Goal: Task Accomplishment & Management: Manage account settings

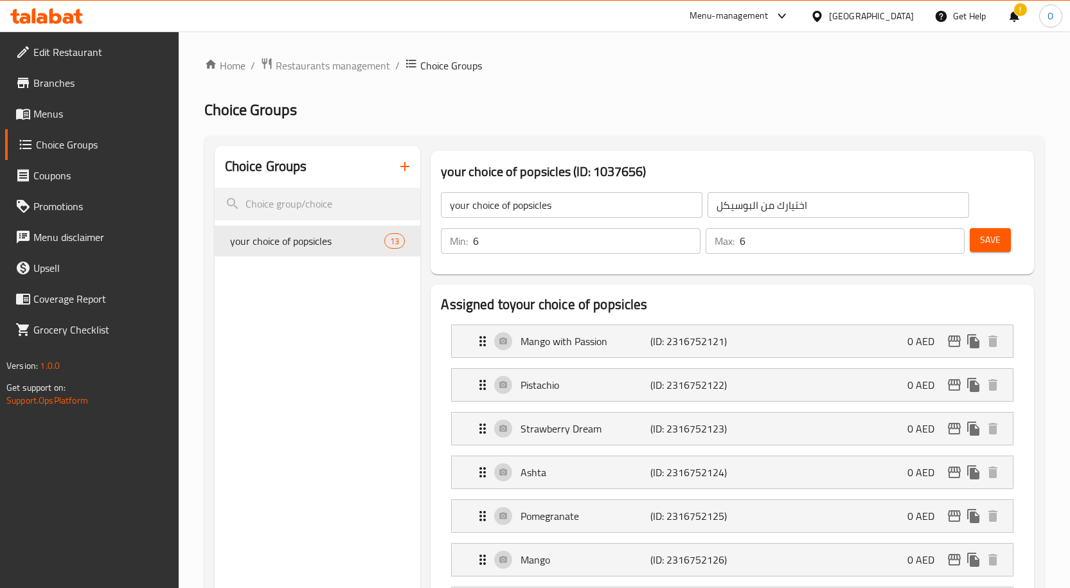
drag, startPoint x: 730, startPoint y: 19, endPoint x: 741, endPoint y: 23, distance: 12.0
click at [730, 19] on div "Menu-management" at bounding box center [729, 15] width 79 height 15
click at [550, 18] on div "Menu-management [GEOGRAPHIC_DATA] Get Help ! O" at bounding box center [535, 16] width 1070 height 31
click at [879, 16] on div "[GEOGRAPHIC_DATA]" at bounding box center [871, 16] width 85 height 14
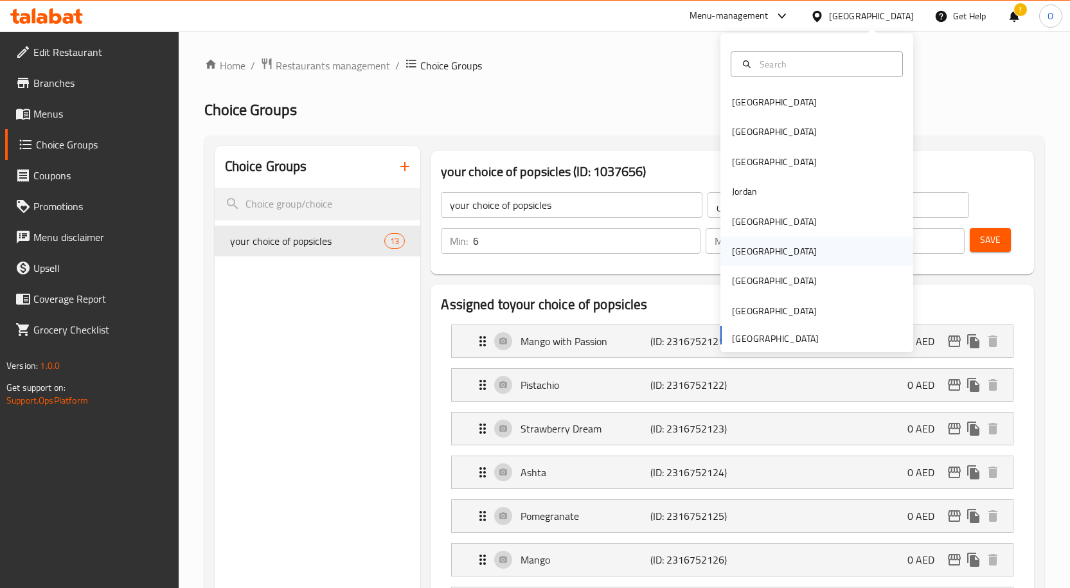
click at [745, 257] on div "[GEOGRAPHIC_DATA]" at bounding box center [774, 251] width 85 height 14
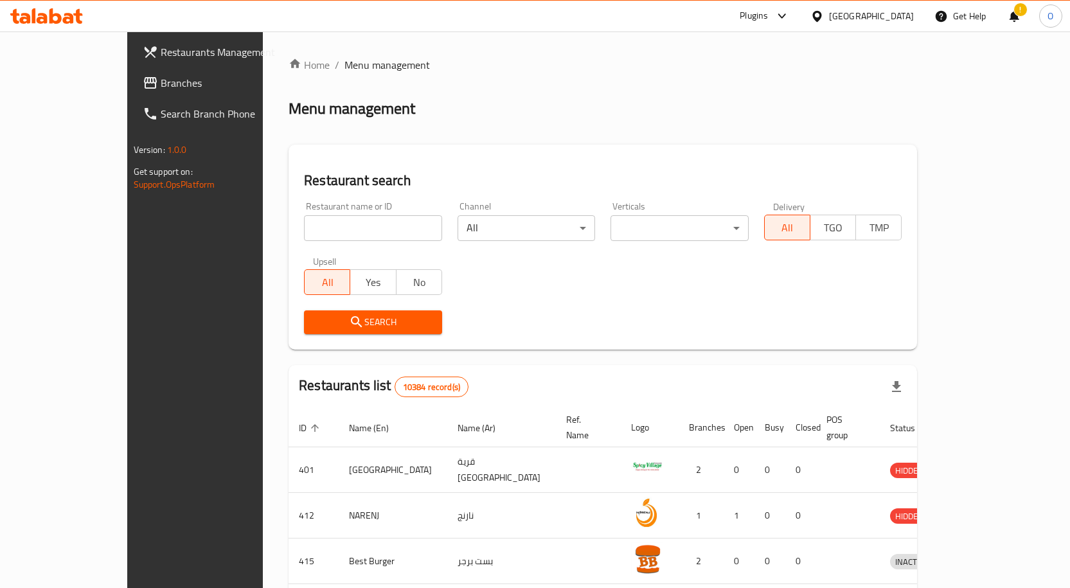
click at [161, 75] on span "Branches" at bounding box center [228, 82] width 135 height 15
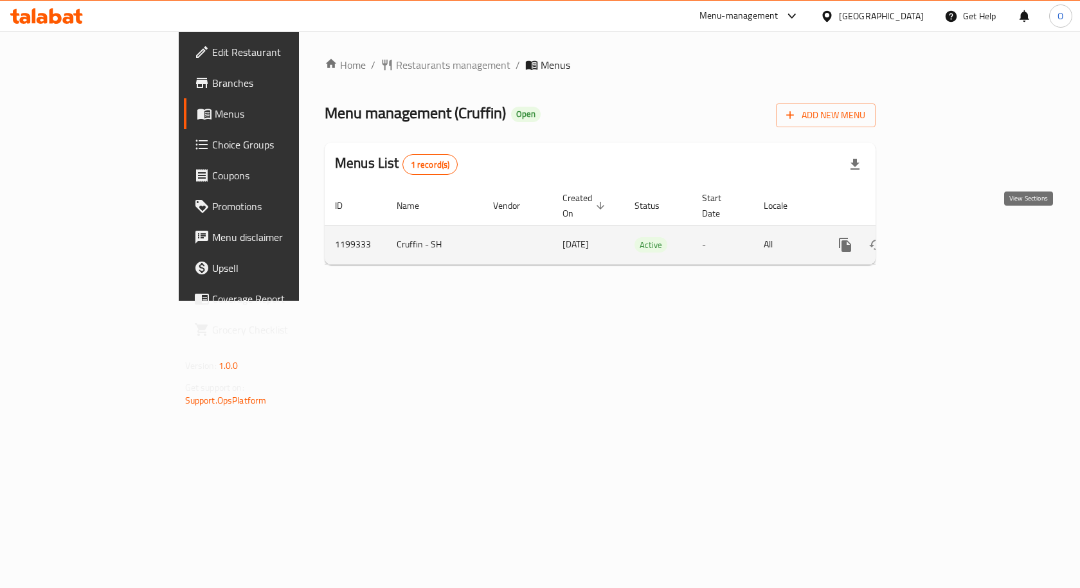
click at [946, 237] on icon "enhanced table" at bounding box center [937, 244] width 15 height 15
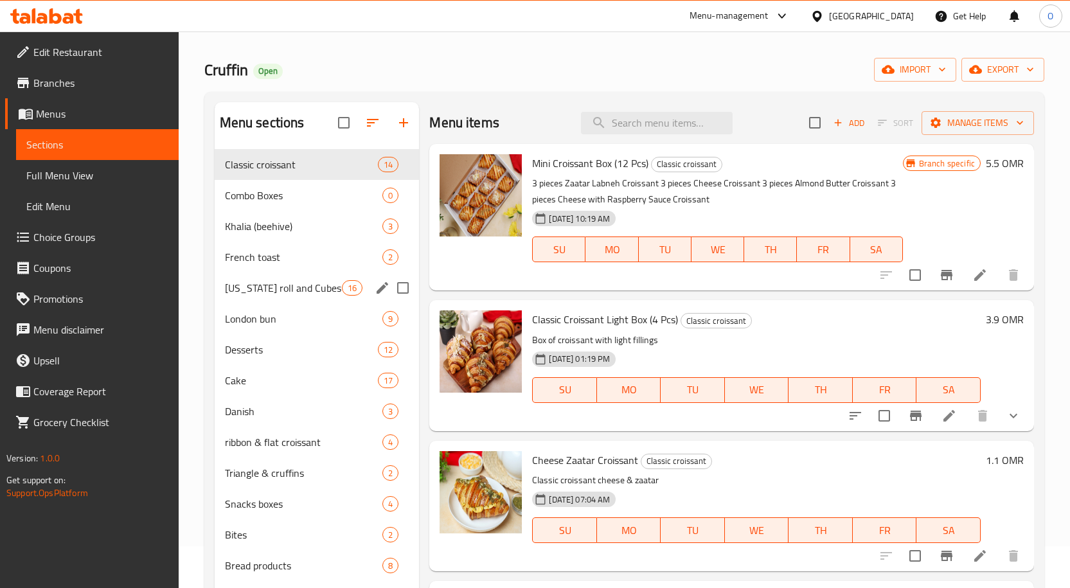
scroll to position [64, 0]
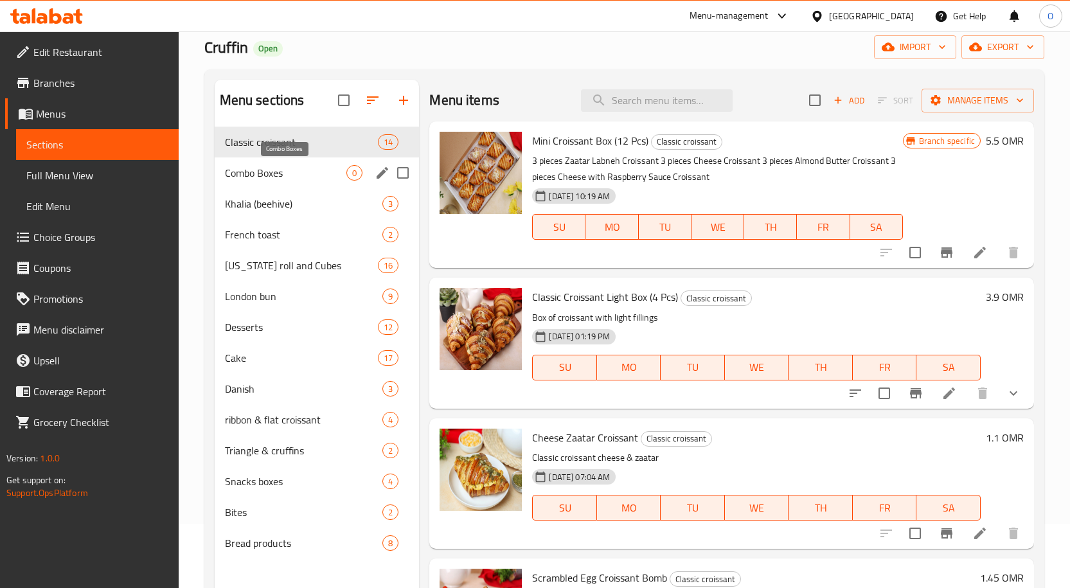
click at [285, 175] on span "Combo Boxes" at bounding box center [286, 172] width 122 height 15
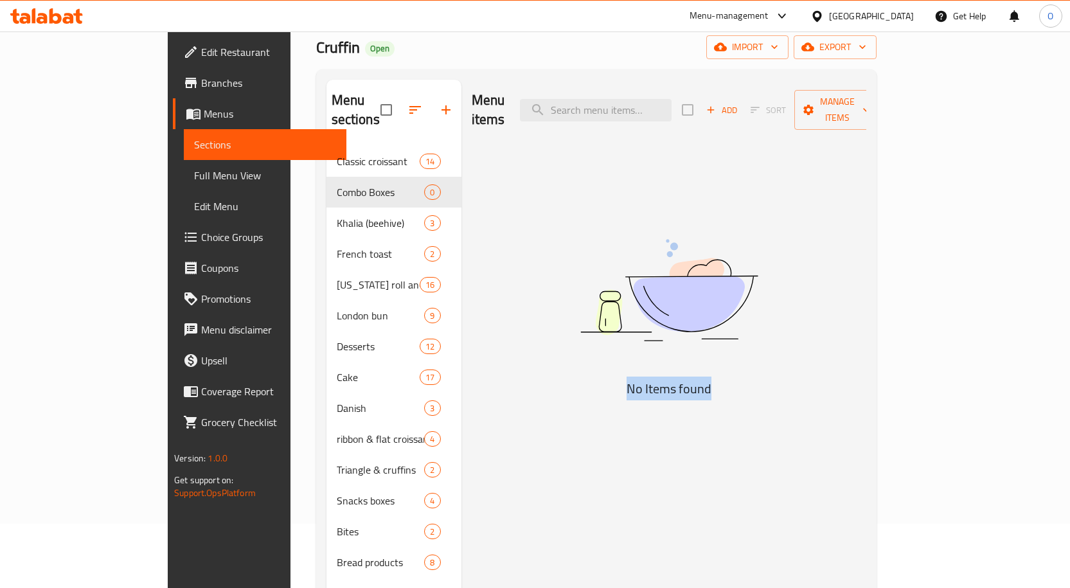
drag, startPoint x: 690, startPoint y: 212, endPoint x: 782, endPoint y: 208, distance: 92.7
click at [782, 379] on h5 "No Items found" at bounding box center [669, 389] width 321 height 21
click at [611, 323] on img at bounding box center [669, 290] width 321 height 170
click at [533, 397] on div "Menu items Add Sort Manage items No Items found" at bounding box center [664, 374] width 405 height 588
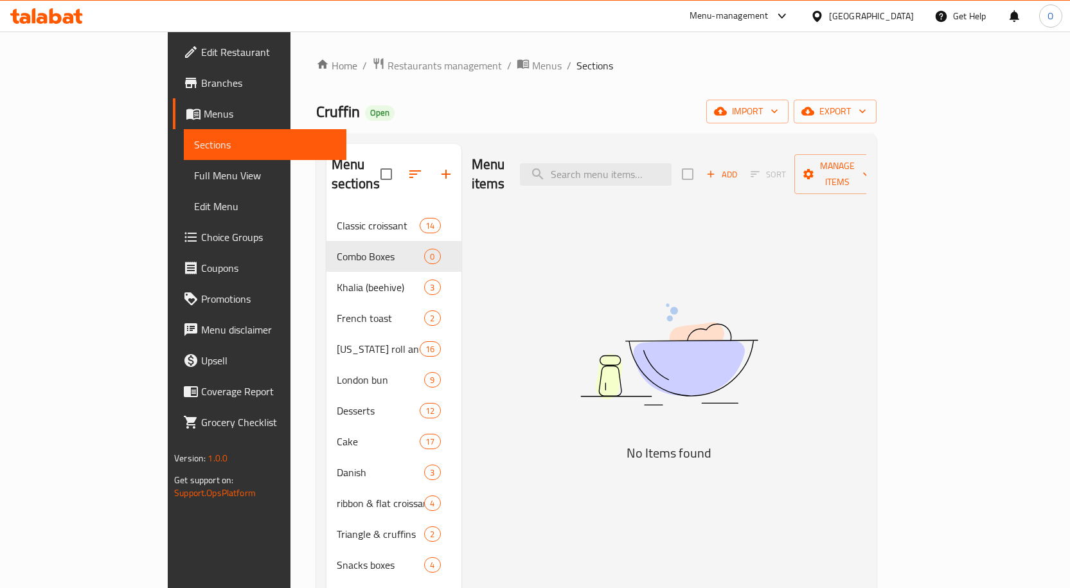
click at [769, 10] on div "Menu-management" at bounding box center [729, 15] width 79 height 15
click at [728, 147] on div "Vendor Portal Radmin" at bounding box center [713, 142] width 86 height 14
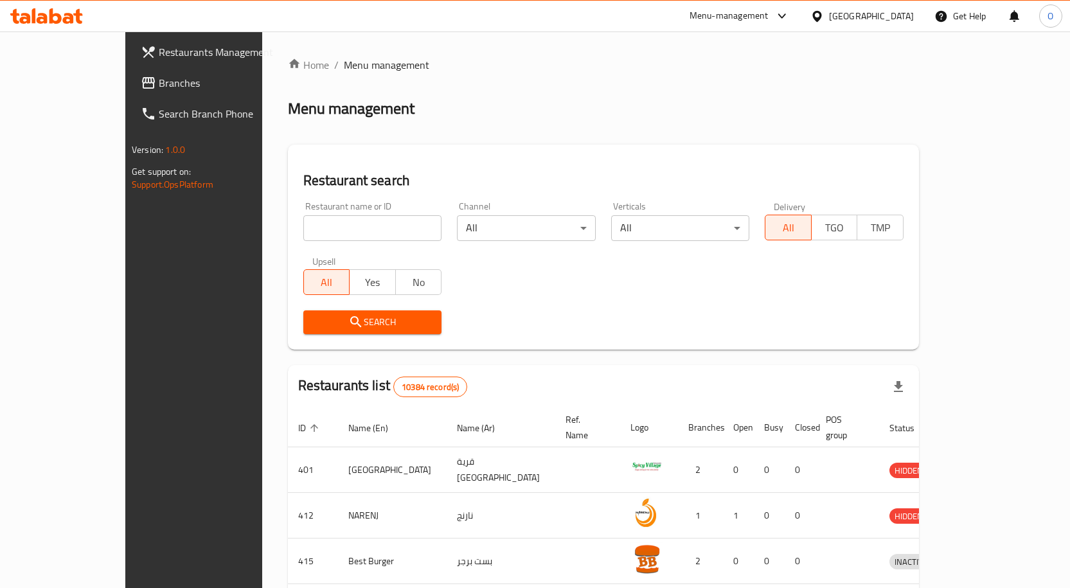
click at [303, 230] on input "search" at bounding box center [372, 228] width 139 height 26
paste input "750139"
type input "750139"
click button "Search" at bounding box center [372, 323] width 139 height 24
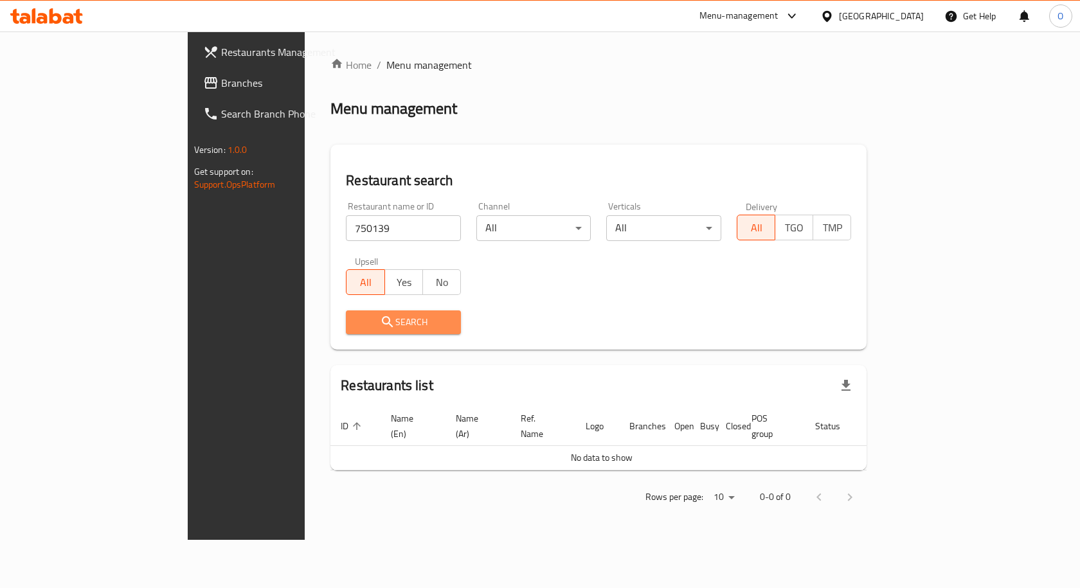
click at [356, 320] on span "Search" at bounding box center [403, 322] width 95 height 16
click at [390, 287] on span "Yes" at bounding box center [404, 282] width 28 height 19
click at [428, 287] on span "No" at bounding box center [442, 282] width 28 height 19
click at [346, 332] on button "Search" at bounding box center [403, 323] width 115 height 24
click at [221, 91] on span "Branches" at bounding box center [289, 82] width 137 height 15
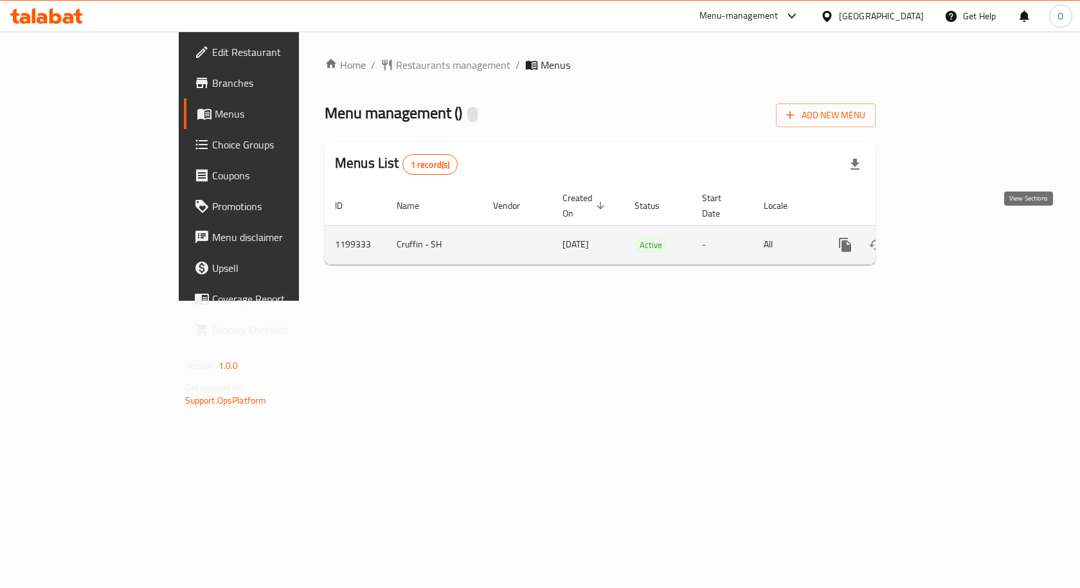
click at [953, 230] on link "enhanced table" at bounding box center [938, 245] width 31 height 31
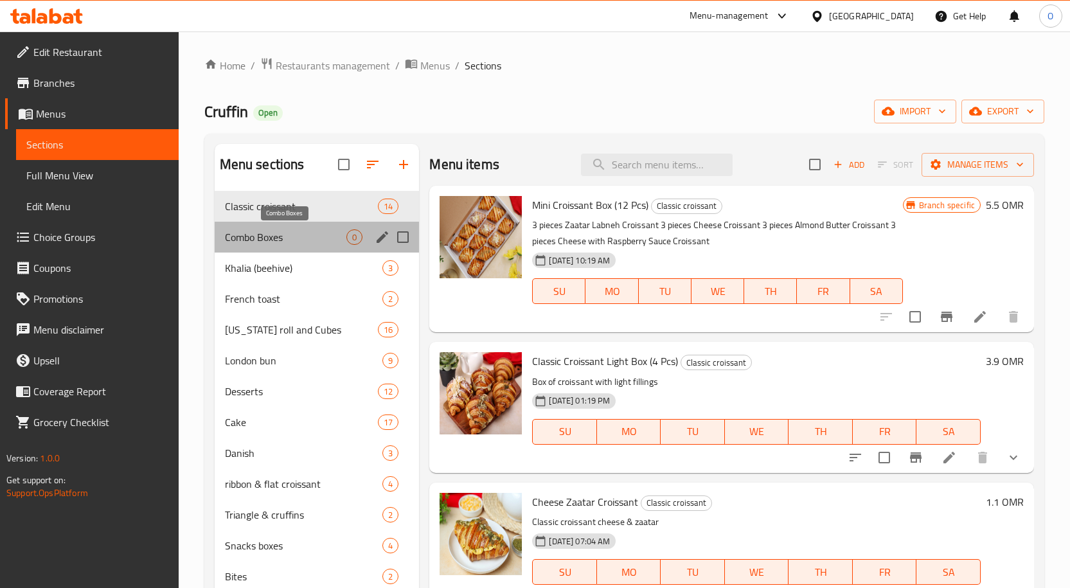
click at [259, 237] on span "Combo Boxes" at bounding box center [286, 237] width 122 height 15
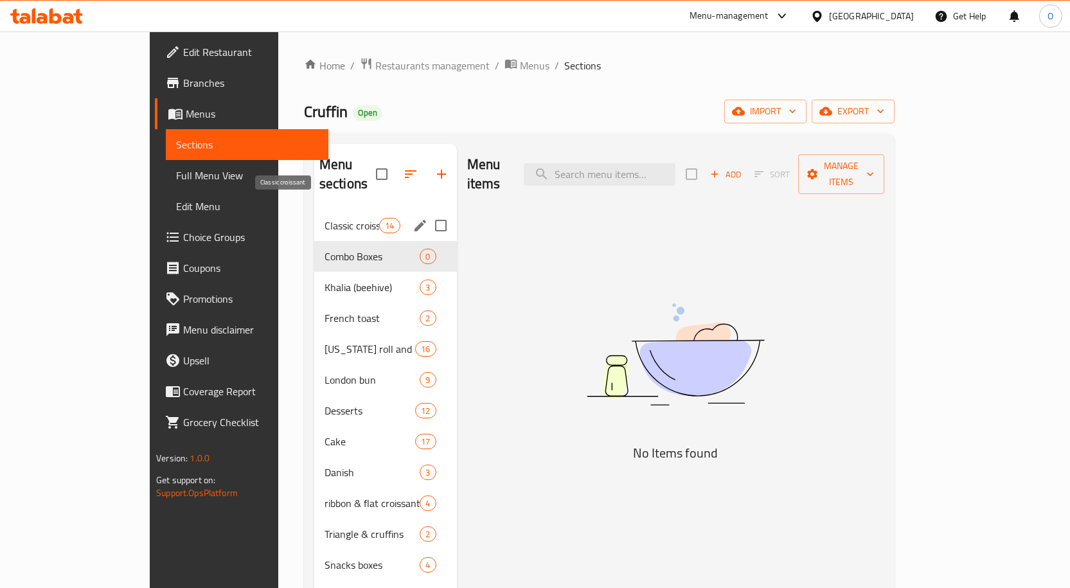
click at [325, 218] on span "Classic croissant" at bounding box center [352, 225] width 55 height 15
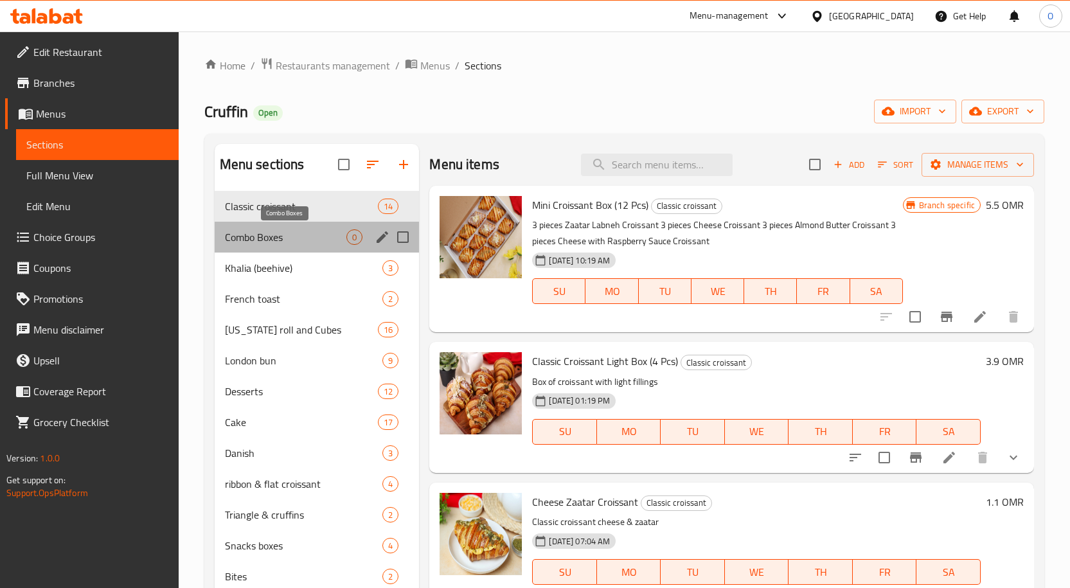
click at [293, 242] on span "Combo Boxes" at bounding box center [286, 237] width 122 height 15
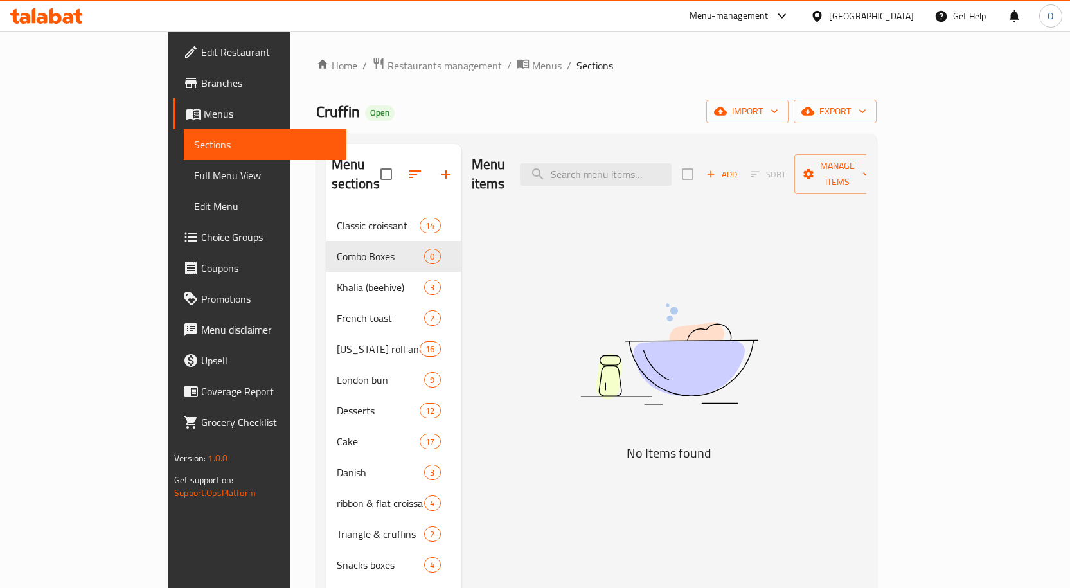
click at [201, 233] on span "Choice Groups" at bounding box center [268, 237] width 135 height 15
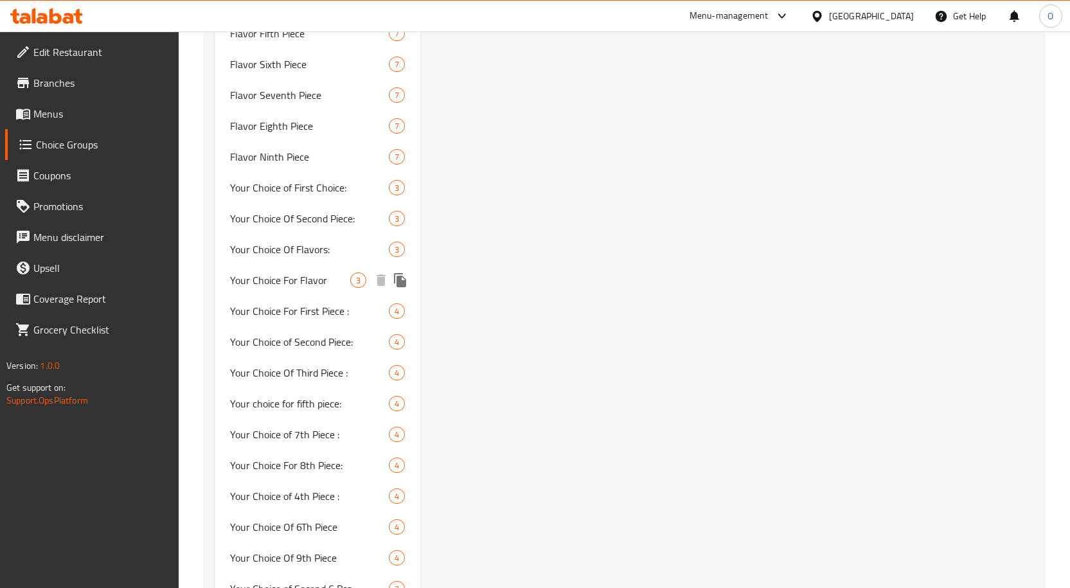
scroll to position [1252, 0]
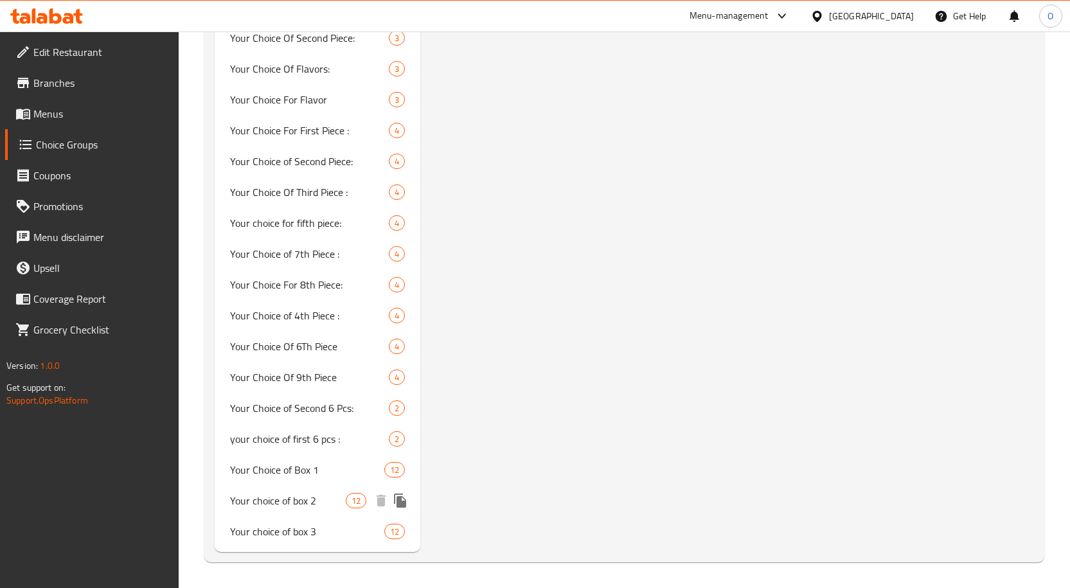
click at [299, 498] on span "Your choice of box 2" at bounding box center [288, 500] width 116 height 15
type input "Your choice of box 2"
type input "اختيارك من البوكس 2"
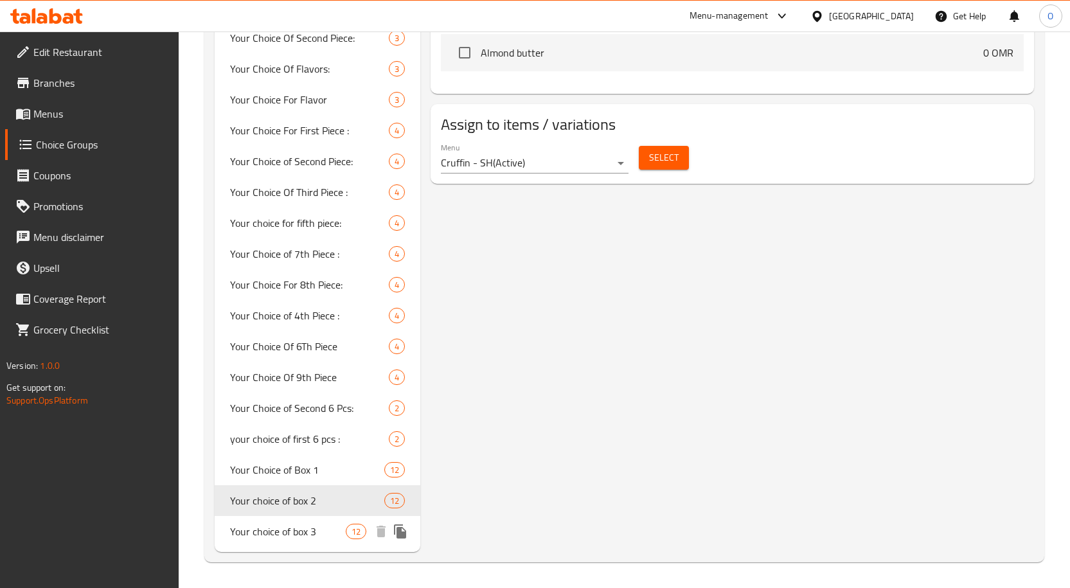
click at [307, 536] on span "Your choice of box 3" at bounding box center [288, 531] width 116 height 15
type input "Your choice of box 3"
type input "اختيارك من البوكس 3"
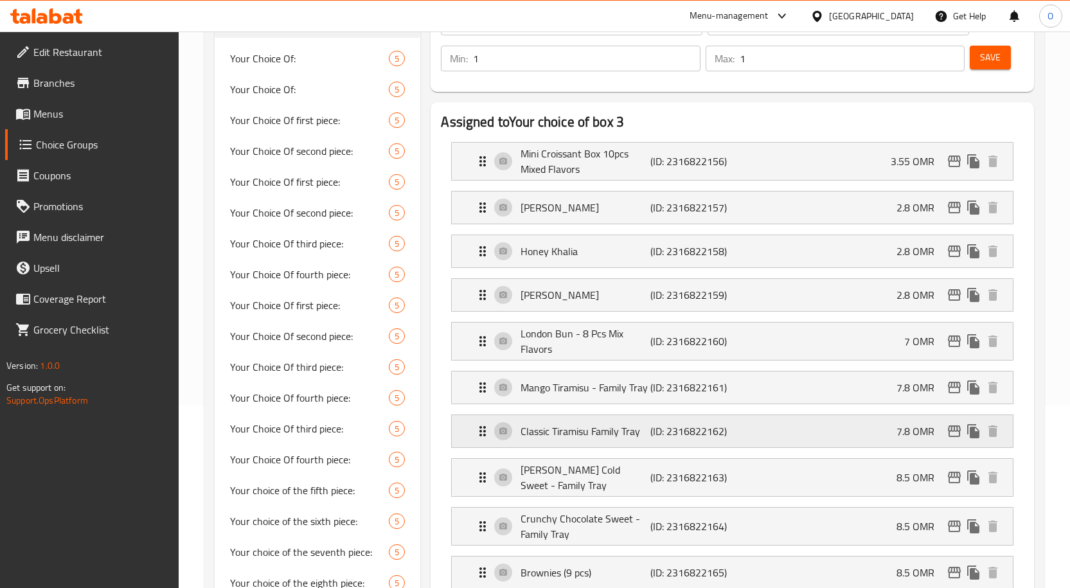
scroll to position [0, 0]
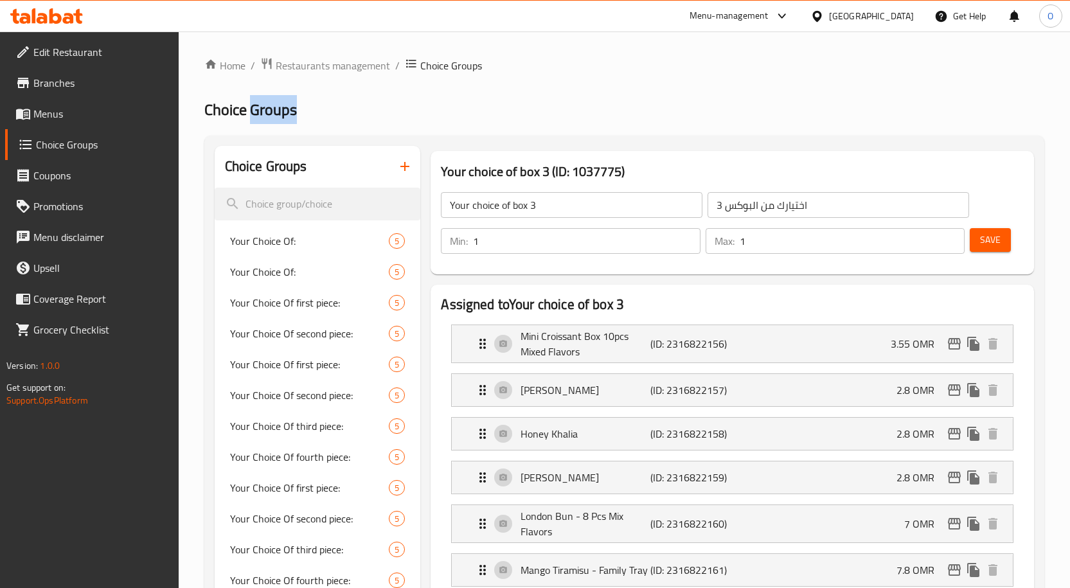
drag, startPoint x: 251, startPoint y: 109, endPoint x: 323, endPoint y: 113, distance: 72.8
click at [323, 113] on h2 "Choice Groups" at bounding box center [624, 110] width 840 height 21
